Goal: Task Accomplishment & Management: Use online tool/utility

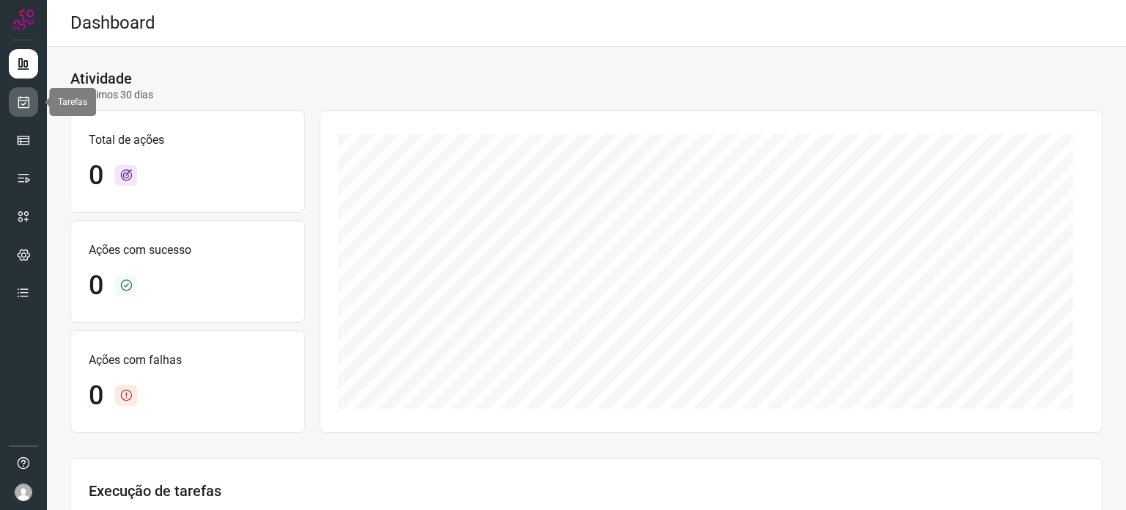
click at [23, 105] on icon at bounding box center [23, 102] width 15 height 15
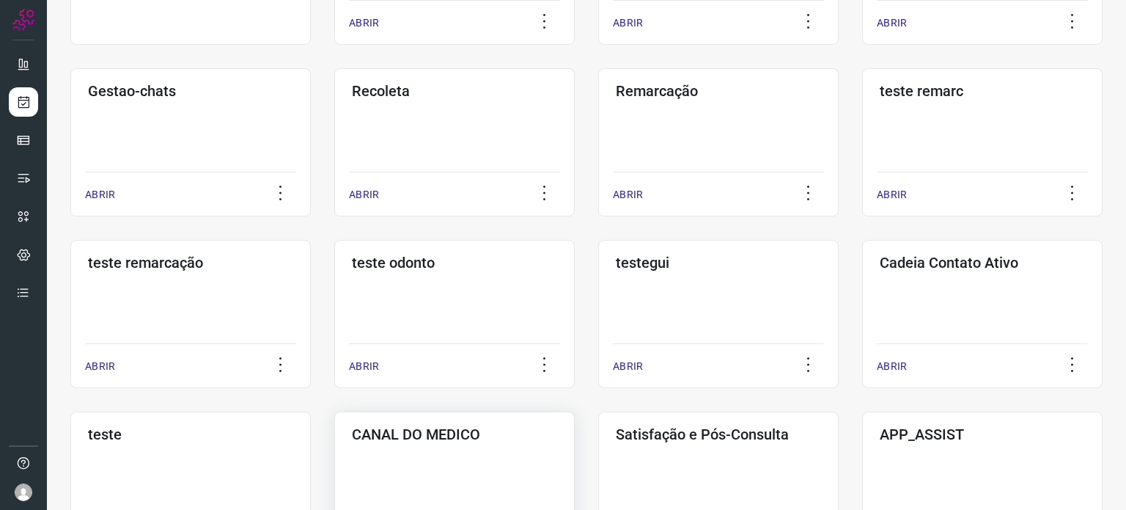
scroll to position [293, 0]
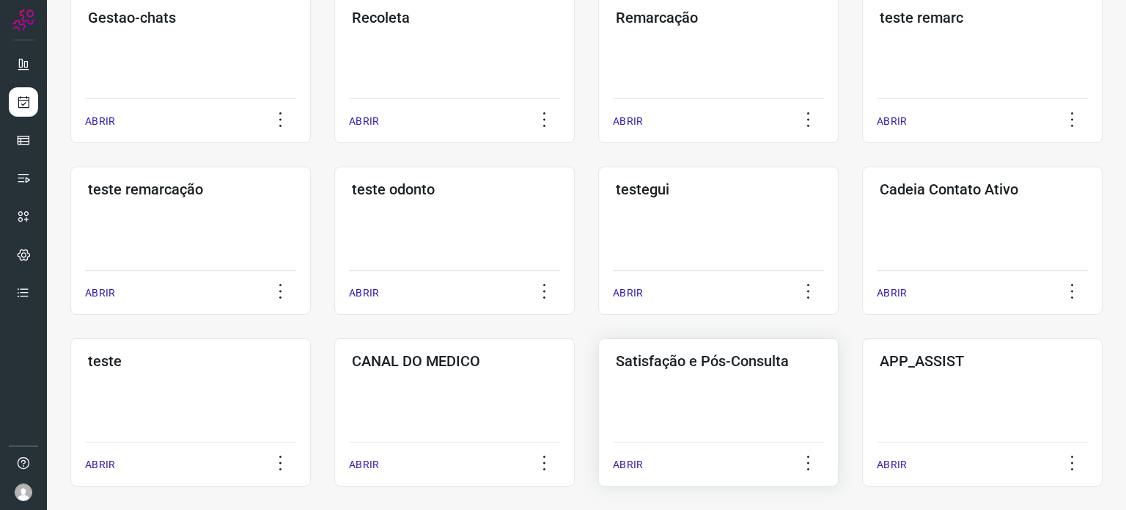
click at [666, 395] on div "Satisfação e Pós-Consulta ABRIR" at bounding box center [718, 412] width 240 height 148
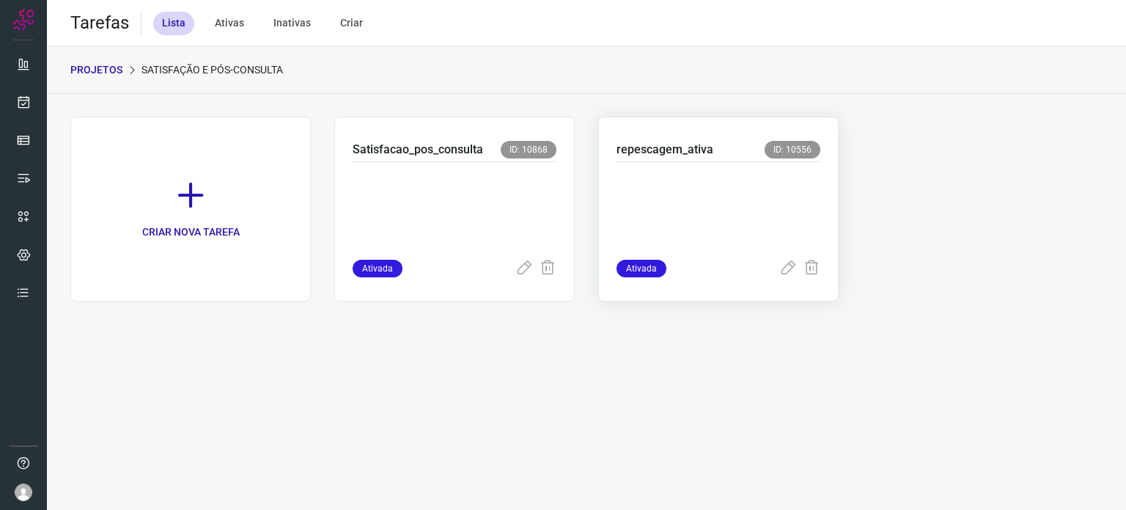
click at [728, 180] on p at bounding box center [719, 207] width 204 height 73
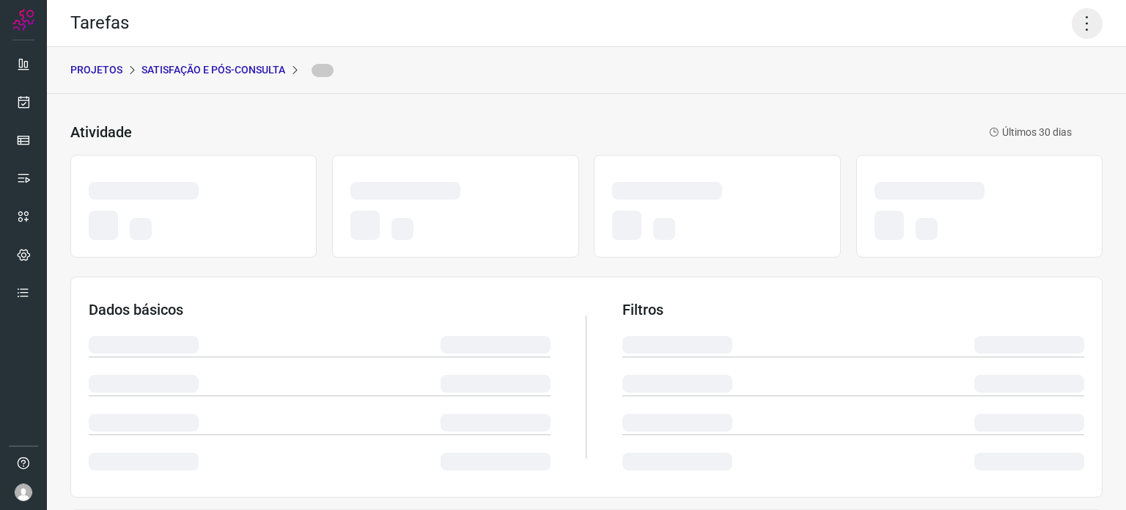
click at [1075, 19] on icon at bounding box center [1087, 23] width 31 height 31
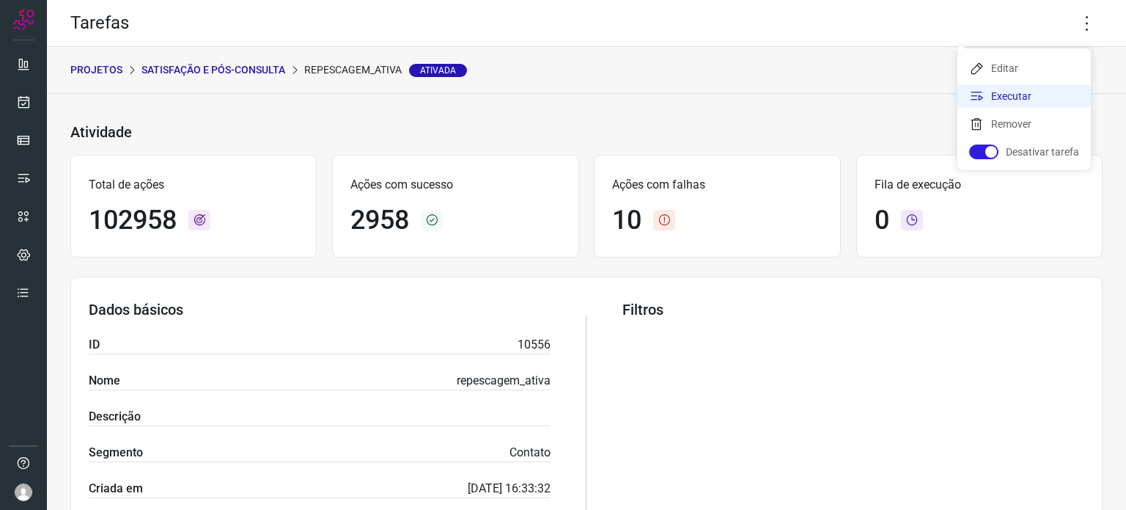
click at [1021, 89] on li "Executar" at bounding box center [1024, 95] width 133 height 23
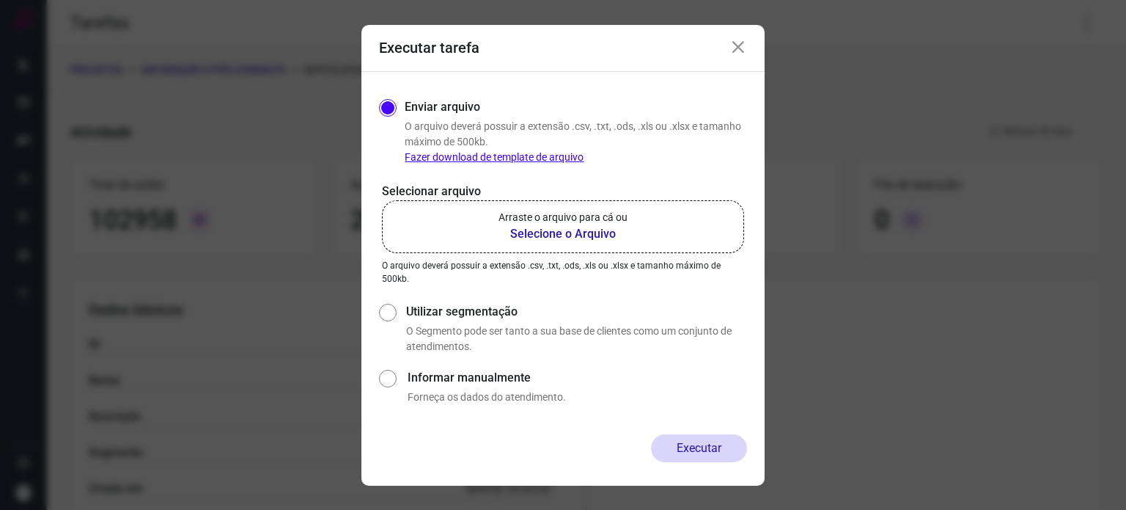
click at [745, 44] on icon at bounding box center [739, 48] width 18 height 18
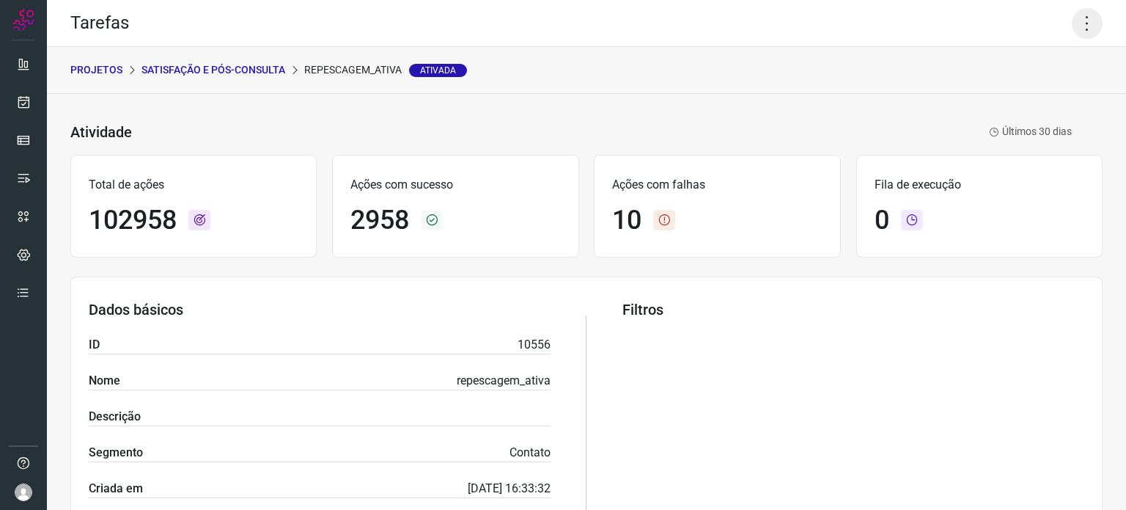
click at [1073, 24] on icon at bounding box center [1087, 23] width 31 height 31
click at [1035, 96] on li "Executar" at bounding box center [1024, 95] width 133 height 23
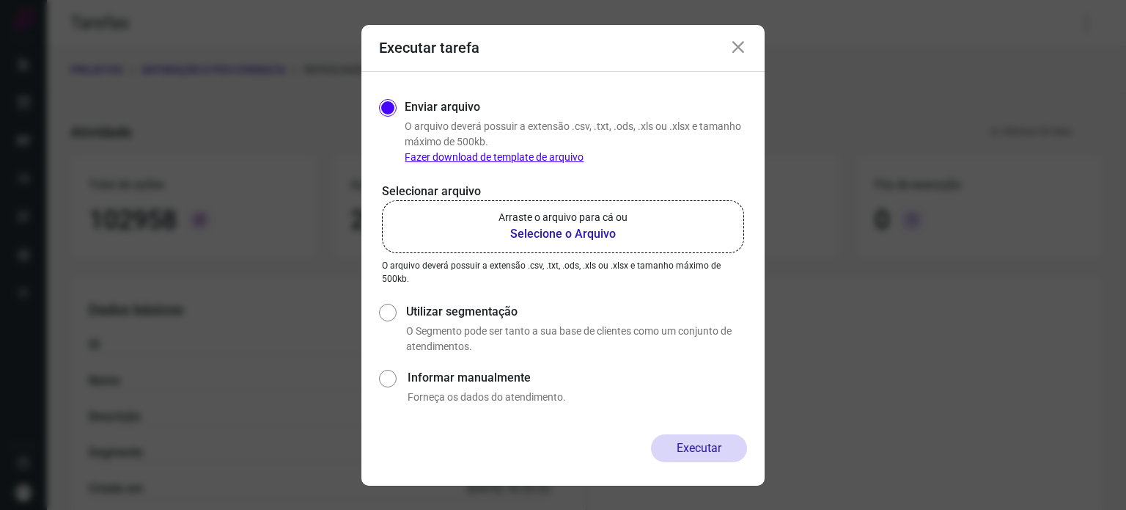
click at [683, 199] on p "Selecionar arquivo" at bounding box center [563, 192] width 362 height 18
click at [649, 224] on label "Arraste o arquivo para cá ou Selecione o Arquivo" at bounding box center [563, 226] width 362 height 53
click at [0, 0] on input "Arraste o arquivo para cá ou Selecione o Arquivo" at bounding box center [0, 0] width 0 height 0
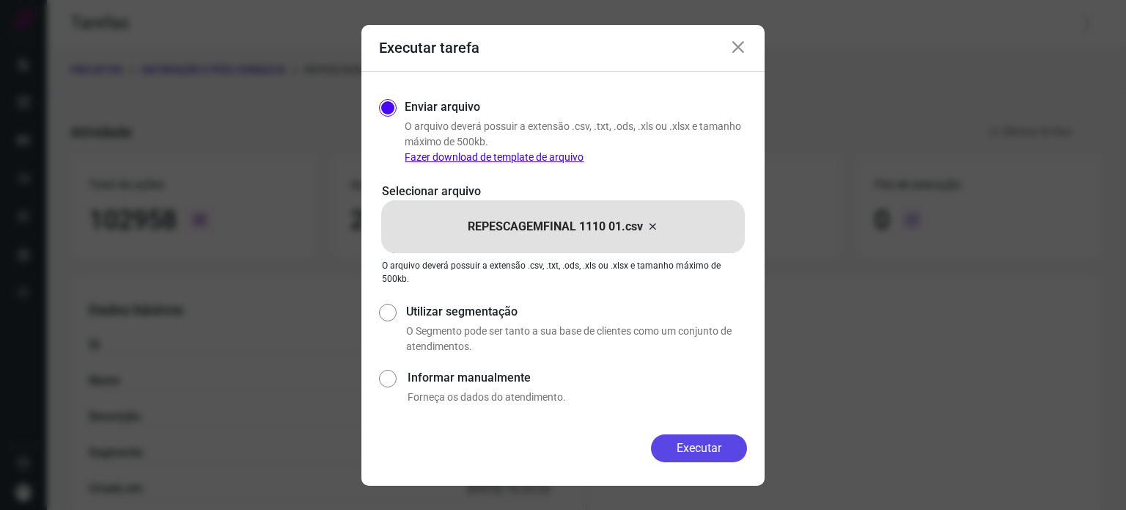
click at [695, 442] on button "Executar" at bounding box center [699, 448] width 96 height 28
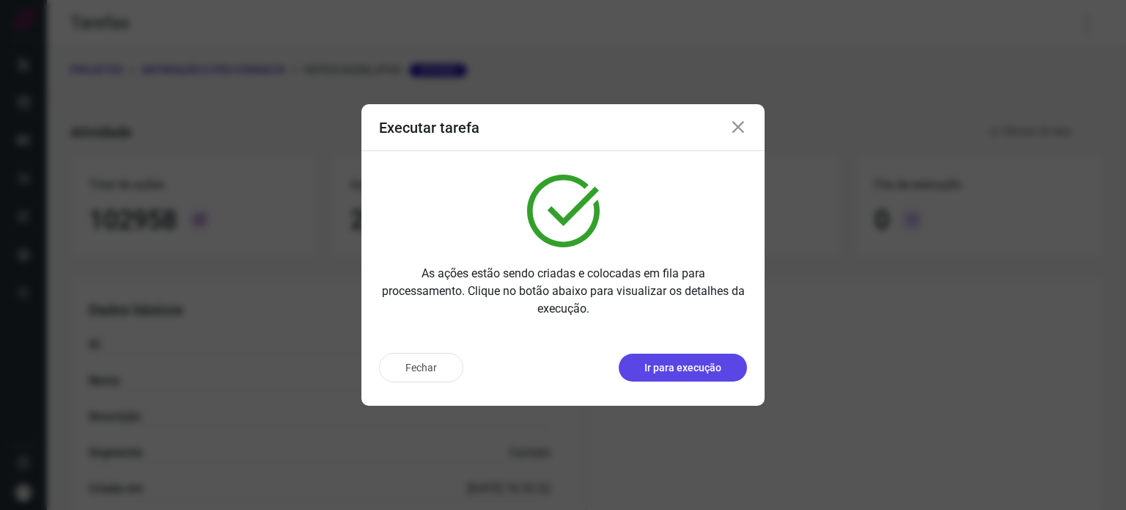
click at [685, 374] on p "Ir para execução" at bounding box center [683, 367] width 77 height 15
